Goal: Find specific page/section: Find specific page/section

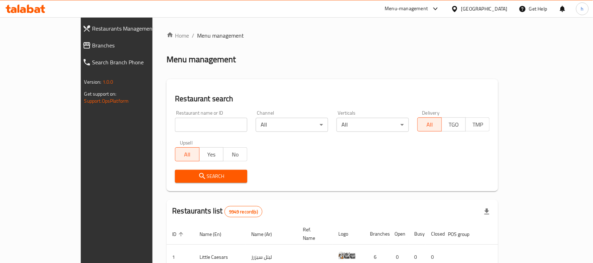
click at [495, 11] on div "Kuwait" at bounding box center [484, 9] width 46 height 8
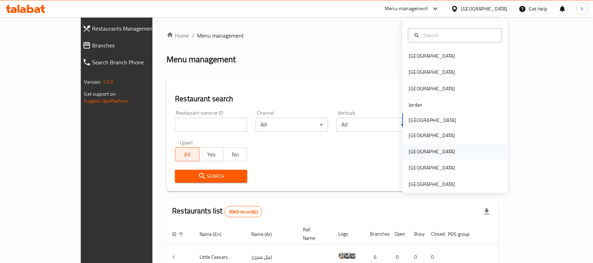
click at [419, 154] on div "[GEOGRAPHIC_DATA]" at bounding box center [454, 152] width 105 height 16
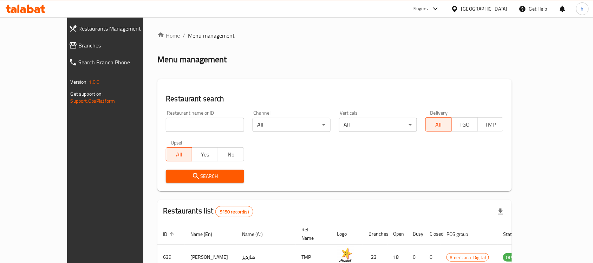
click at [79, 49] on span "Branches" at bounding box center [120, 45] width 82 height 8
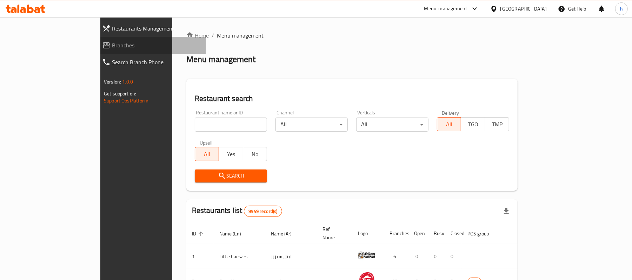
click at [112, 44] on span "Branches" at bounding box center [156, 45] width 88 height 8
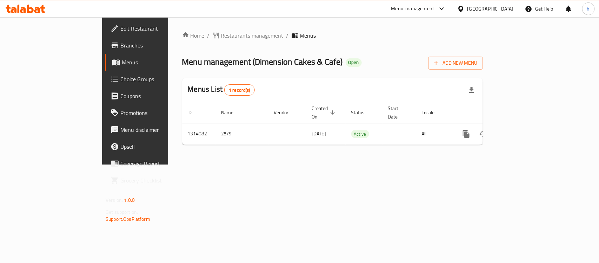
click at [221, 36] on span "Restaurants management" at bounding box center [252, 35] width 62 height 8
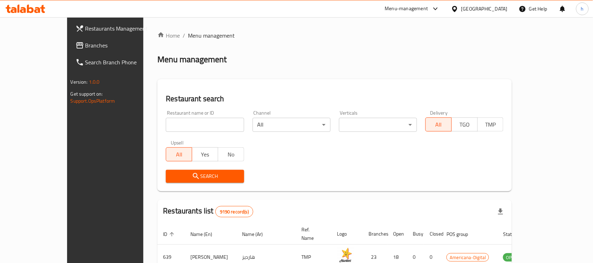
click at [191, 126] on input "search" at bounding box center [205, 125] width 78 height 14
paste input "706644"
type input "706644"
click button "Search" at bounding box center [205, 176] width 78 height 13
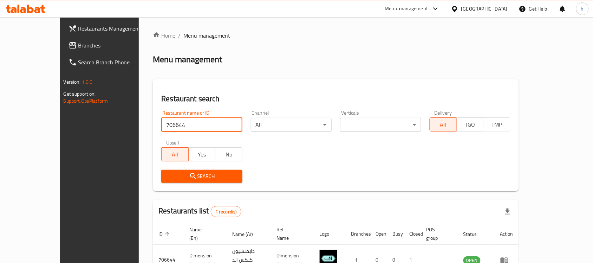
scroll to position [37, 0]
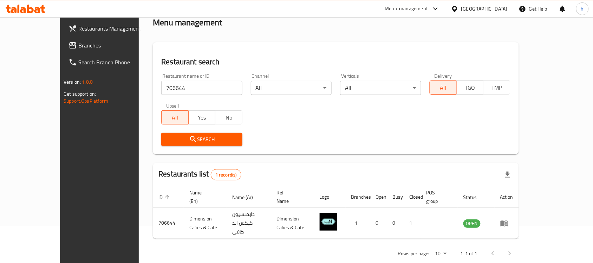
click at [559, 7] on div at bounding box center [562, 8] width 8 height 17
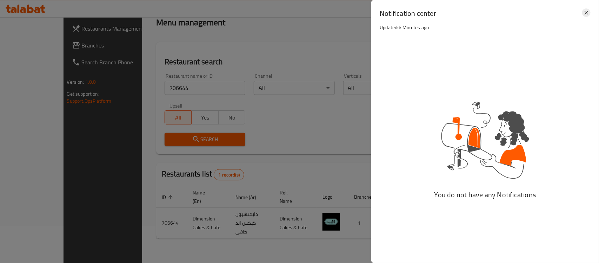
click at [587, 11] on icon at bounding box center [586, 12] width 8 height 8
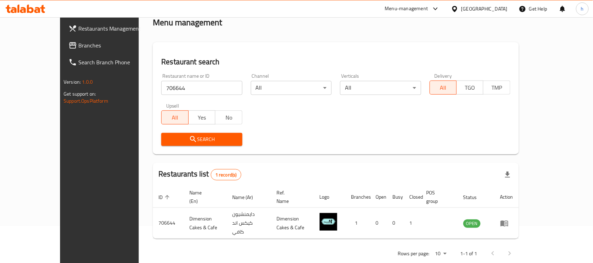
click at [466, 34] on div "Home / Menu management Menu management Restaurant search Restaurant name or ID …" at bounding box center [336, 128] width 366 height 268
click at [585, 5] on div "h" at bounding box center [582, 8] width 13 height 13
click at [364, 47] on div "Restaurant search Restaurant name or ID 706644 Restaurant name or ID Channel Al…" at bounding box center [336, 98] width 366 height 112
click at [78, 48] on span "Branches" at bounding box center [115, 45] width 75 height 8
